Goal: Task Accomplishment & Management: Complete application form

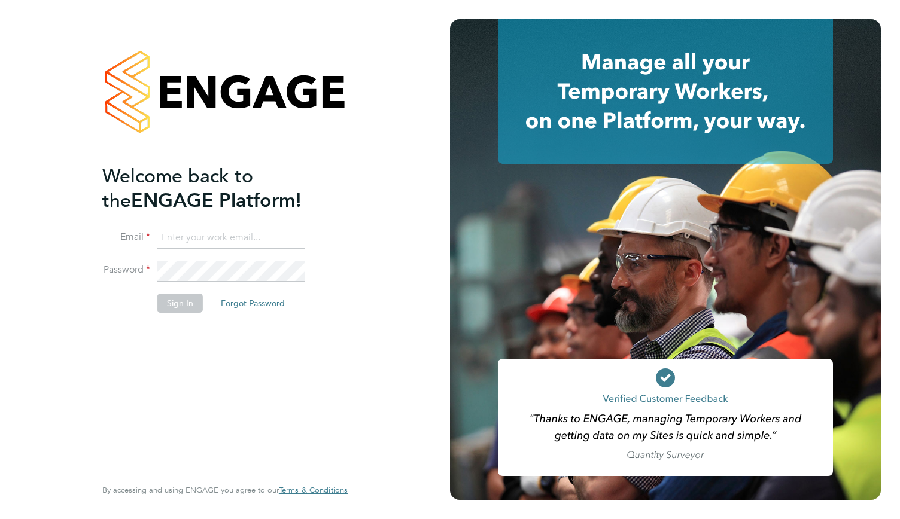
type input "[EMAIL_ADDRESS][DOMAIN_NAME]"
click at [170, 307] on button "Sign In" at bounding box center [179, 303] width 45 height 19
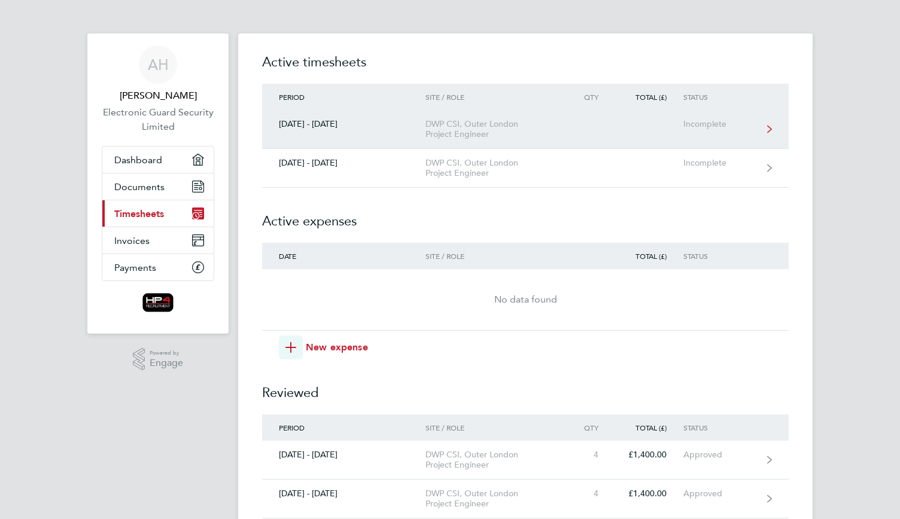
click at [459, 122] on div "DWP CSI, Outer London Project Engineer" at bounding box center [493, 129] width 137 height 20
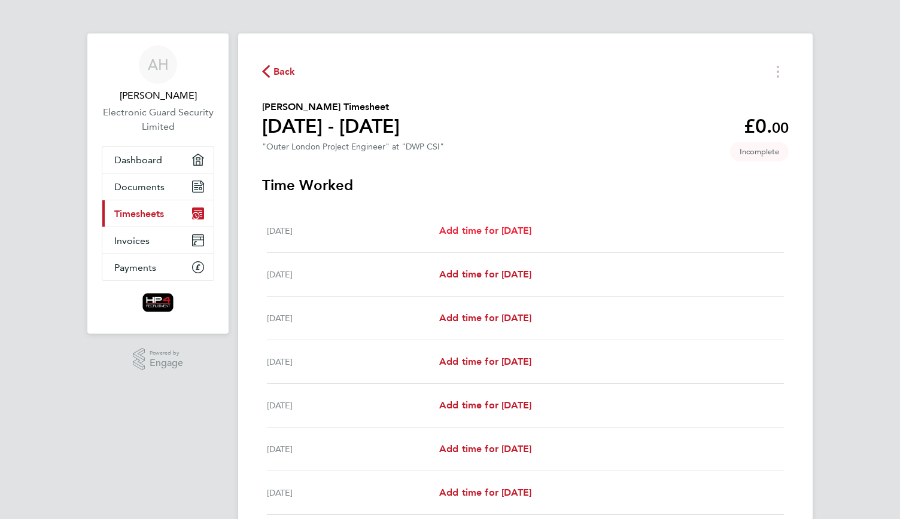
click at [491, 236] on span "Add time for [DATE]" at bounding box center [485, 230] width 92 height 11
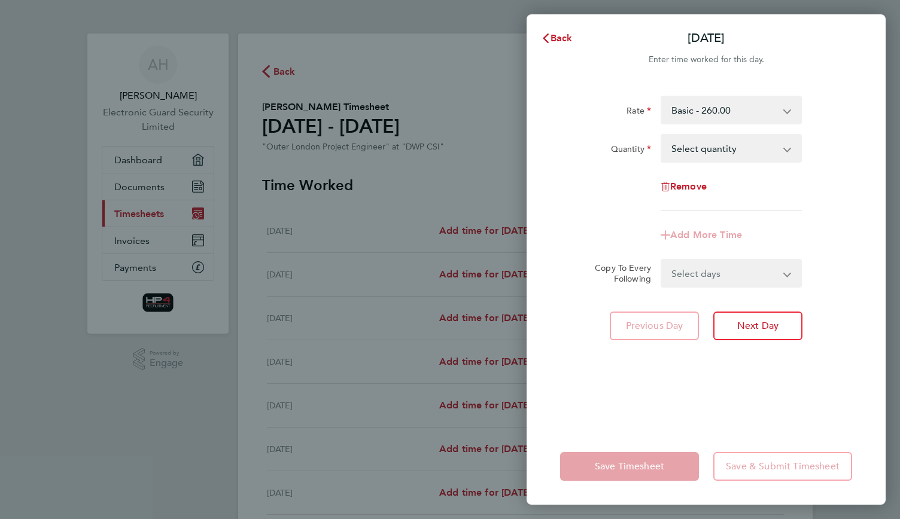
click at [712, 103] on select "Basic - 260.00 Night - 350.00 Weekend - 340.00 HourlyWE - 42.50 basic hourly ra…" at bounding box center [724, 110] width 124 height 26
click at [709, 144] on select "Select quantity 0.5 1" at bounding box center [724, 148] width 124 height 26
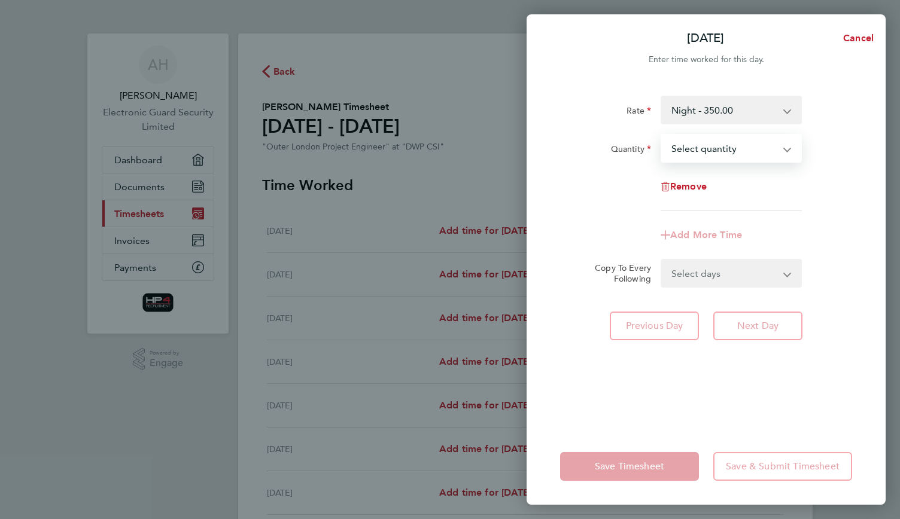
select select "1"
click at [662, 135] on select "Select quantity 0.5 1" at bounding box center [724, 148] width 124 height 26
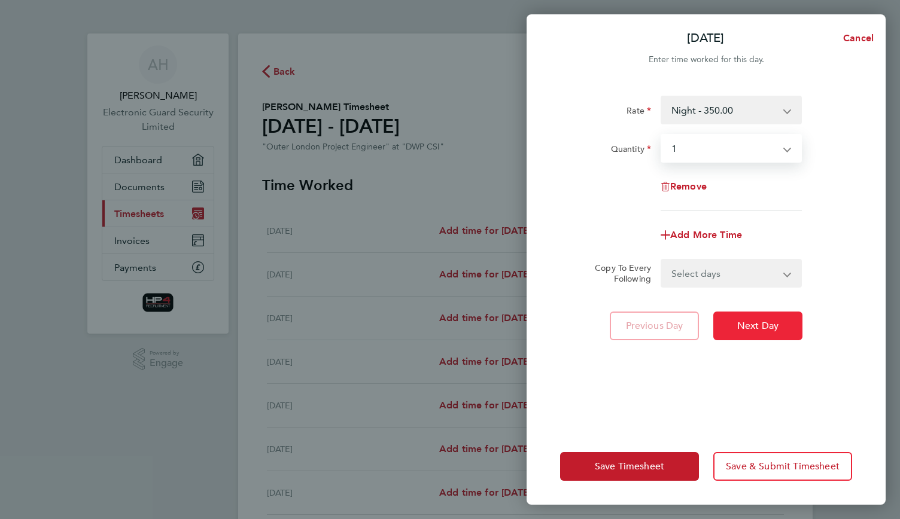
click at [739, 330] on span "Next Day" at bounding box center [757, 326] width 41 height 12
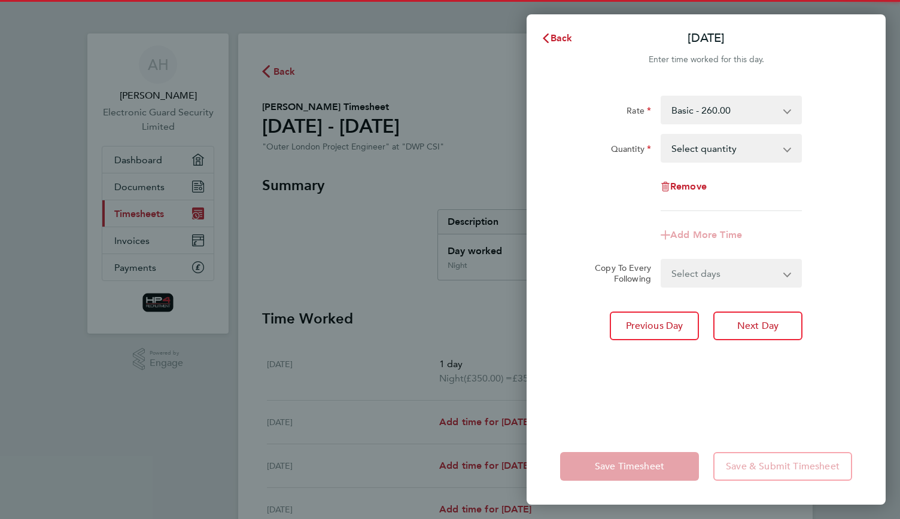
click at [713, 108] on select "Basic - 260.00 Weekend - 340.00 Night - 350.00 night hourly rate - 43.75 Hourly…" at bounding box center [724, 110] width 124 height 26
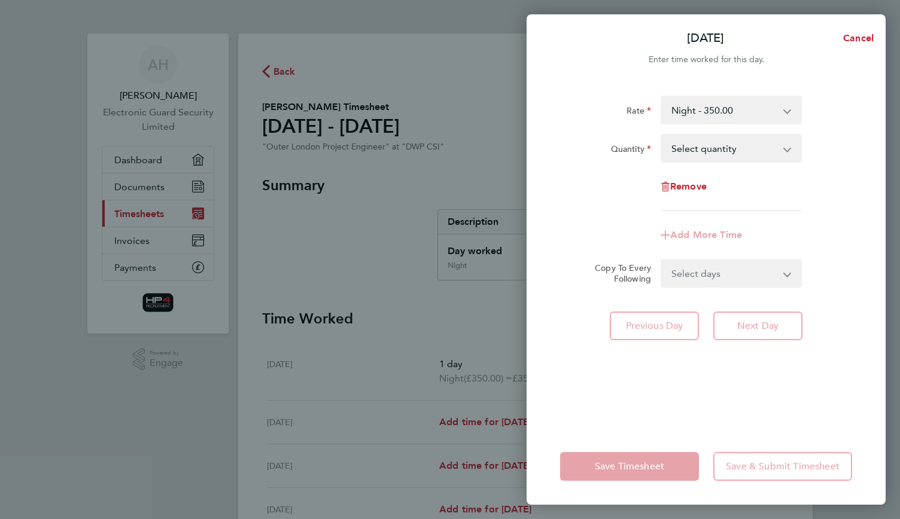
click at [727, 157] on select "Select quantity 0.5 1" at bounding box center [724, 148] width 124 height 26
select select "1"
click at [662, 135] on select "Select quantity 0.5 1" at bounding box center [724, 148] width 124 height 26
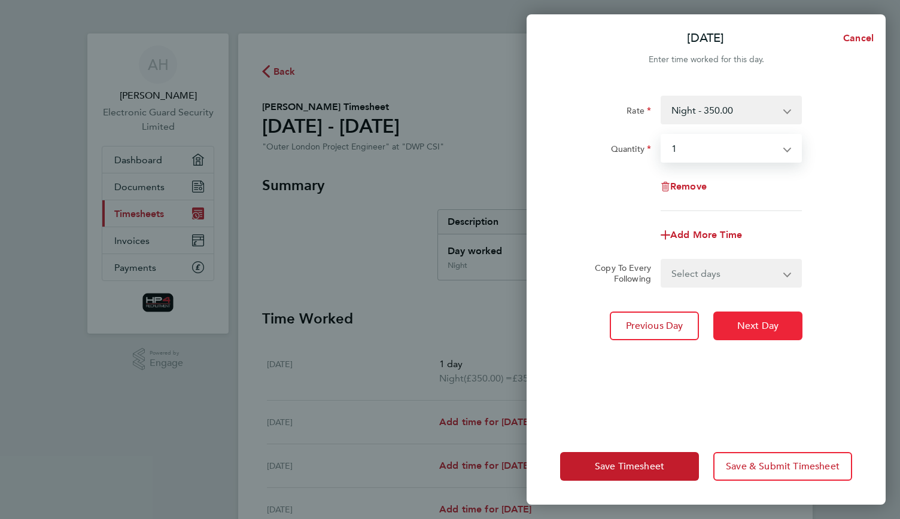
click at [735, 319] on button "Next Day" at bounding box center [757, 326] width 89 height 29
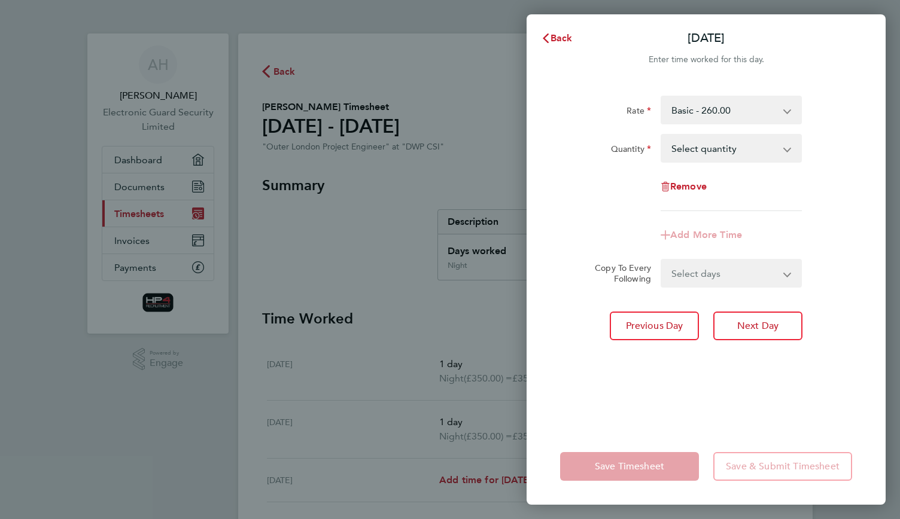
click at [730, 119] on select "Basic - 260.00 Weekend - 340.00 Night - 350.00 night hourly rate - 43.75 Hourly…" at bounding box center [724, 110] width 124 height 26
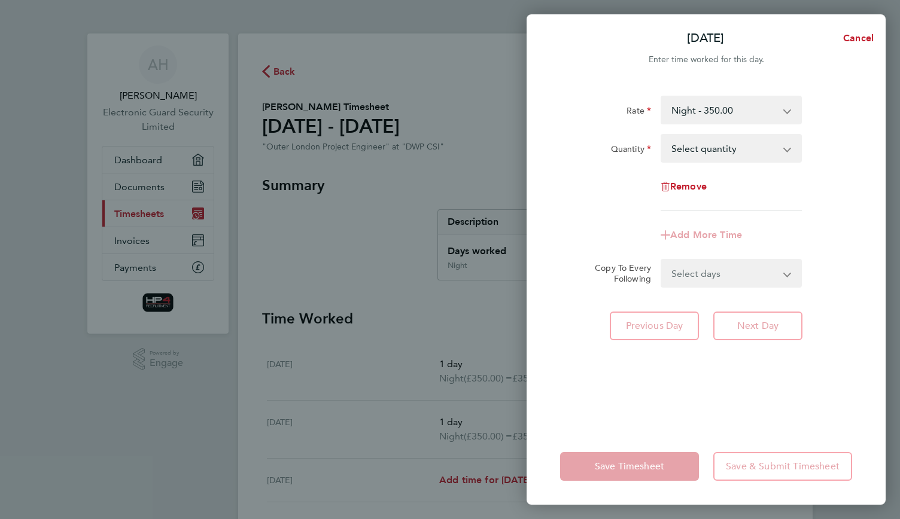
click at [732, 154] on select "Select quantity 0.5 1" at bounding box center [724, 148] width 124 height 26
select select "1"
click at [662, 135] on select "Select quantity 0.5 1" at bounding box center [724, 148] width 124 height 26
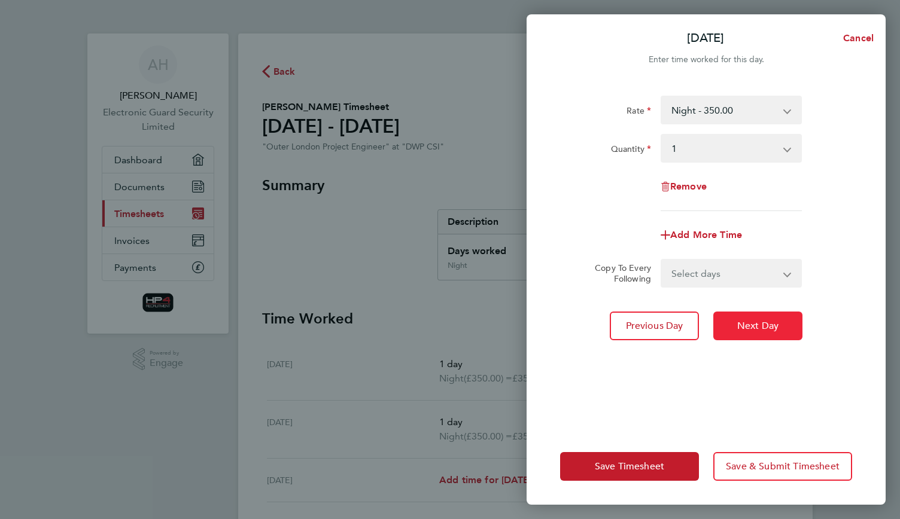
click at [737, 319] on button "Next Day" at bounding box center [757, 326] width 89 height 29
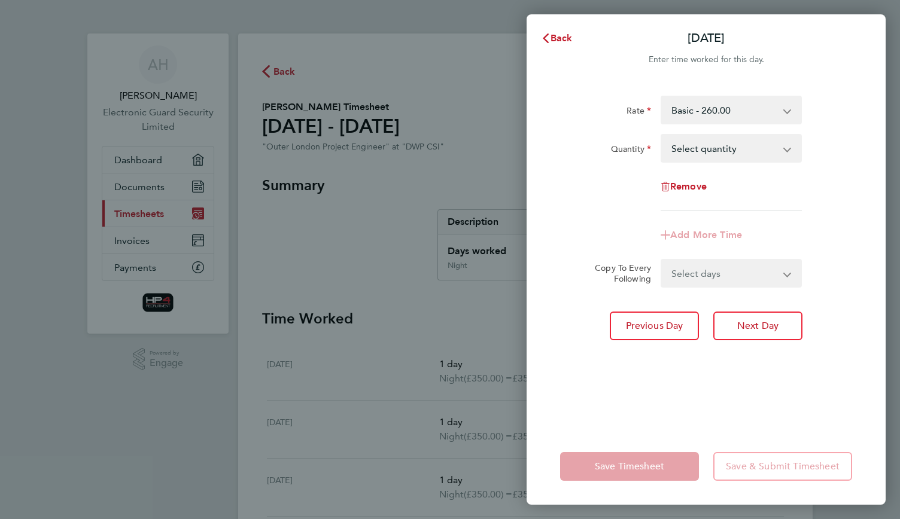
click at [703, 109] on select "Basic - 260.00 Weekend - 340.00 Night - 350.00 night hourly rate - 43.75 Hourly…" at bounding box center [724, 110] width 124 height 26
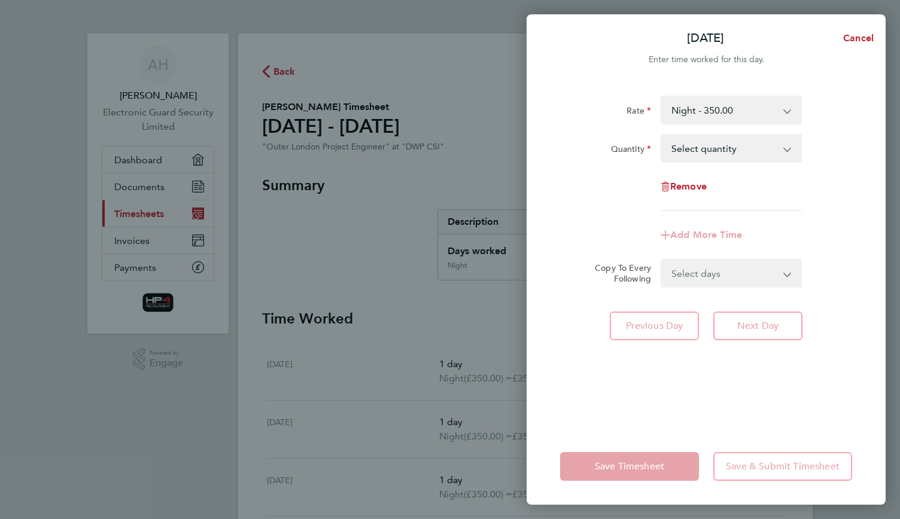
click at [716, 142] on select "Select quantity 0.5 1" at bounding box center [724, 148] width 124 height 26
select select "1"
click at [662, 135] on select "Select quantity 0.5 1" at bounding box center [724, 148] width 124 height 26
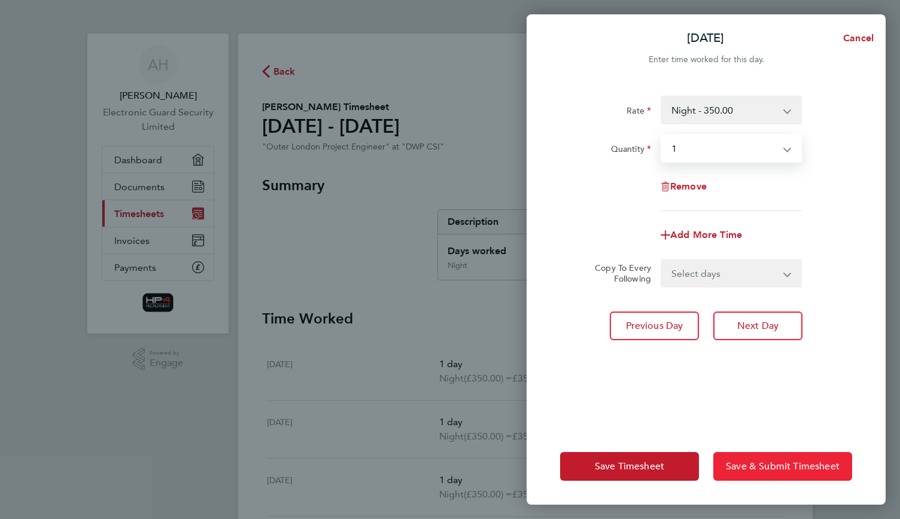
click at [753, 470] on span "Save & Submit Timesheet" at bounding box center [783, 467] width 114 height 12
